Goal: Information Seeking & Learning: Learn about a topic

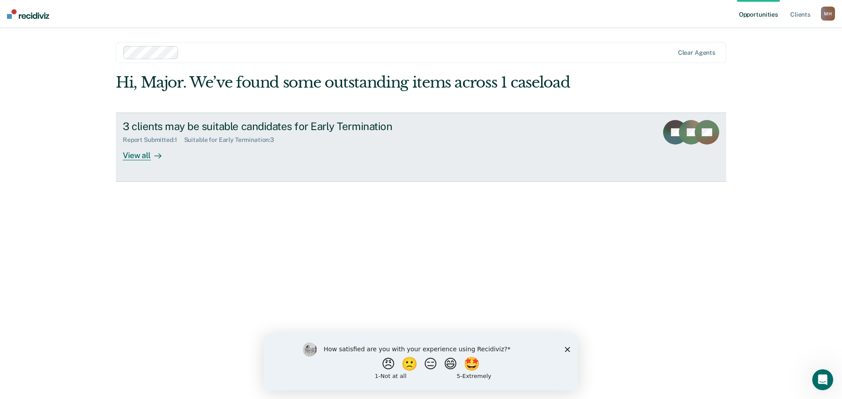
click at [142, 157] on div "View all" at bounding box center [147, 151] width 49 height 17
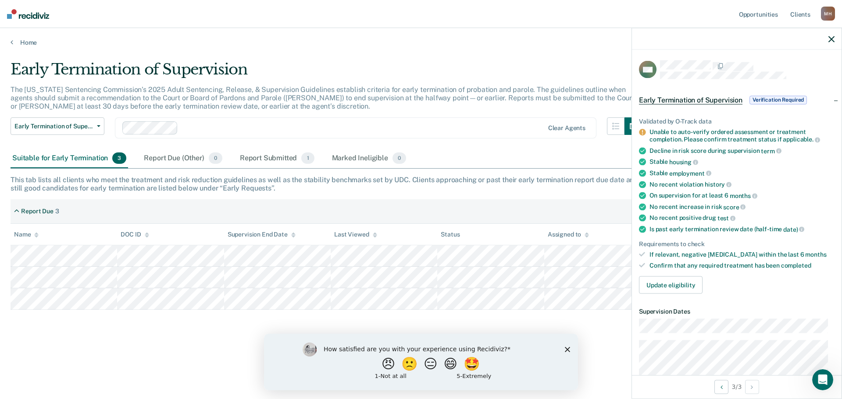
click at [188, 343] on div "Early Termination of Supervision The [US_STATE] Sentencing Commission’s 2025 Ad…" at bounding box center [421, 211] width 821 height 301
click at [835, 39] on div at bounding box center [737, 39] width 210 height 22
click at [833, 40] on icon "button" at bounding box center [831, 39] width 6 height 6
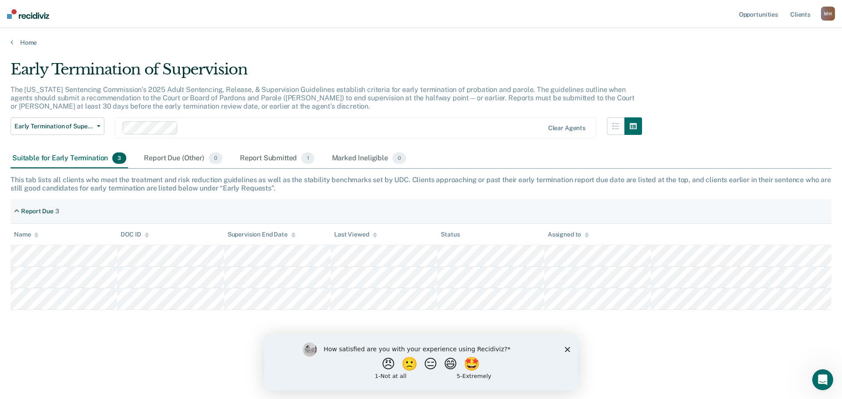
click at [213, 341] on div "Early Termination of Supervision The [US_STATE] Sentencing Commission’s 2025 Ad…" at bounding box center [421, 211] width 821 height 301
click at [93, 155] on div "Suitable for Early Termination 3" at bounding box center [70, 158] width 118 height 19
click at [259, 157] on div "Report Submitted 1" at bounding box center [277, 158] width 78 height 19
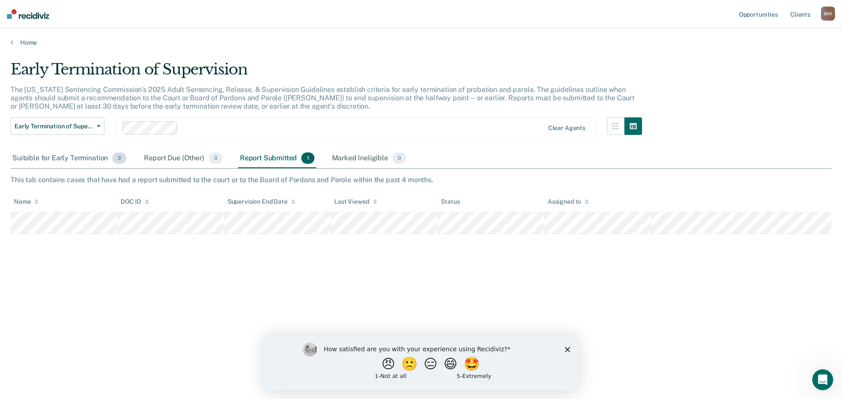
click at [56, 161] on div "Suitable for Early Termination 3" at bounding box center [70, 158] width 118 height 19
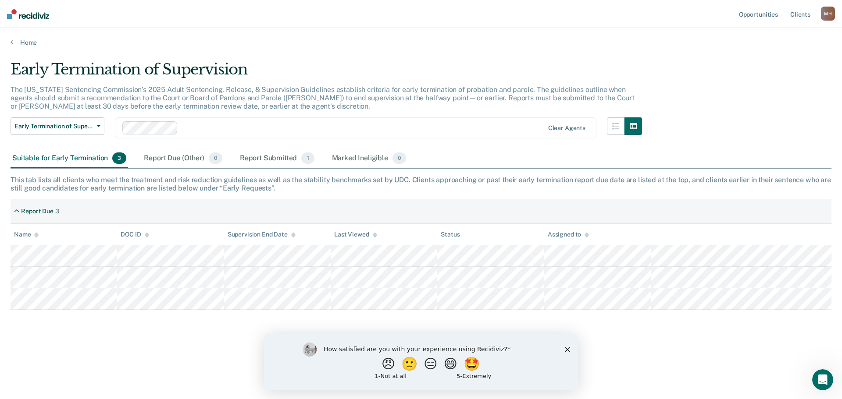
click at [60, 328] on div "Early Termination of Supervision The [US_STATE] Sentencing Commission’s 2025 Ad…" at bounding box center [421, 197] width 821 height 273
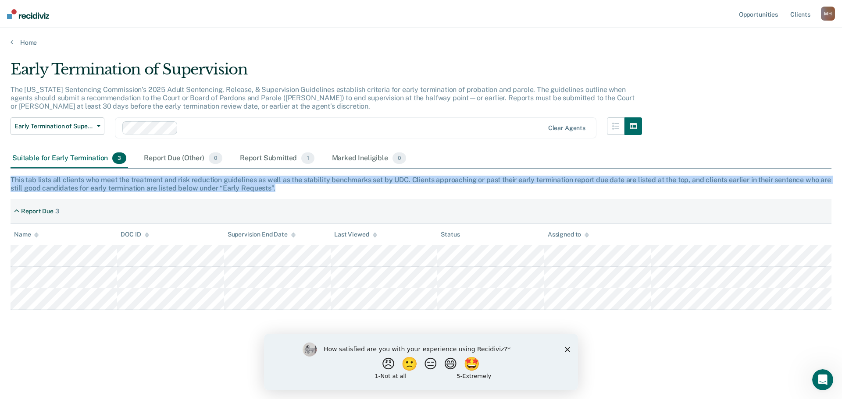
drag, startPoint x: 11, startPoint y: 179, endPoint x: 311, endPoint y: 189, distance: 299.7
click at [311, 189] on div "This tab lists all clients who meet the treatment and risk reduction guidelines…" at bounding box center [421, 184] width 821 height 17
click at [275, 190] on div "This tab lists all clients who meet the treatment and risk reduction guidelines…" at bounding box center [421, 184] width 821 height 17
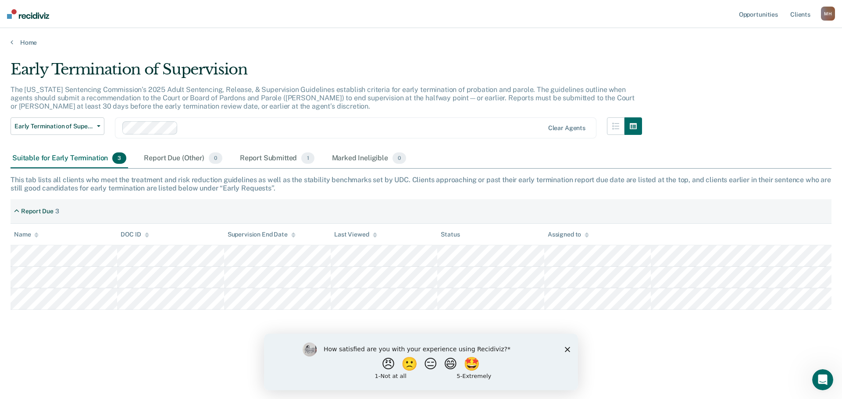
click at [277, 188] on div "This tab lists all clients who meet the treatment and risk reduction guidelines…" at bounding box center [421, 184] width 821 height 17
click at [565, 351] on icon "Close survey" at bounding box center [567, 349] width 5 height 5
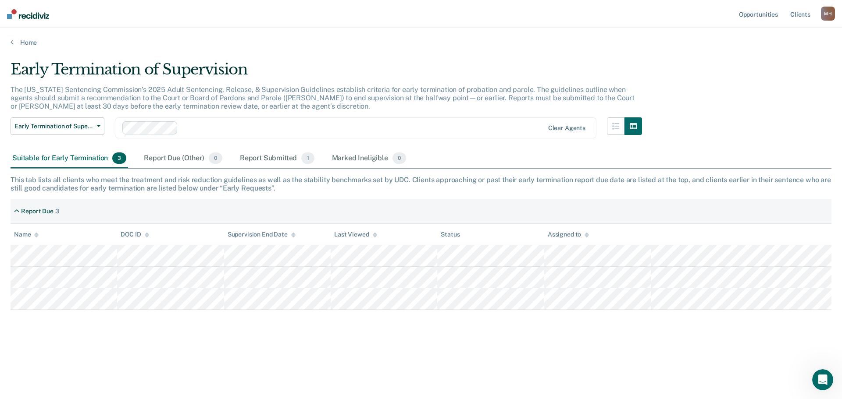
click at [287, 59] on main "Early Termination of Supervision The [US_STATE] Sentencing Commission’s 2025 Ad…" at bounding box center [421, 221] width 842 height 350
drag, startPoint x: 303, startPoint y: 50, endPoint x: 303, endPoint y: 45, distance: 5.3
click at [303, 49] on main "Early Termination of Supervision The [US_STATE] Sentencing Commission’s 2025 Ad…" at bounding box center [421, 221] width 842 height 350
click at [13, 40] on link "Home" at bounding box center [421, 43] width 821 height 8
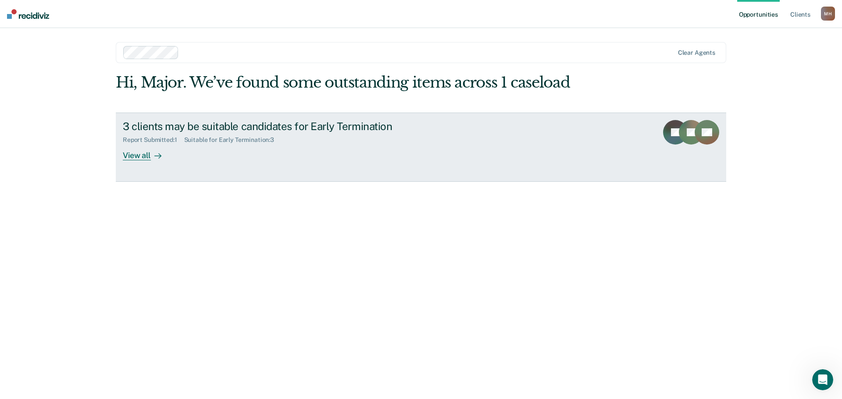
click at [152, 159] on div at bounding box center [156, 155] width 11 height 10
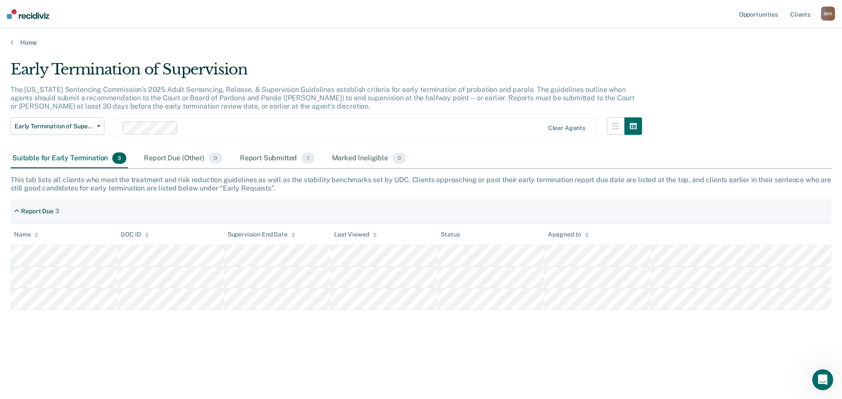
click at [217, 140] on div "Early Termination of Supervision Early Termination of Supervision Clear agents" at bounding box center [326, 134] width 631 height 32
click at [292, 60] on main "Early Termination of Supervision The [US_STATE] Sentencing Commission’s 2025 Ad…" at bounding box center [421, 221] width 842 height 350
